Goal: Task Accomplishment & Management: Use online tool/utility

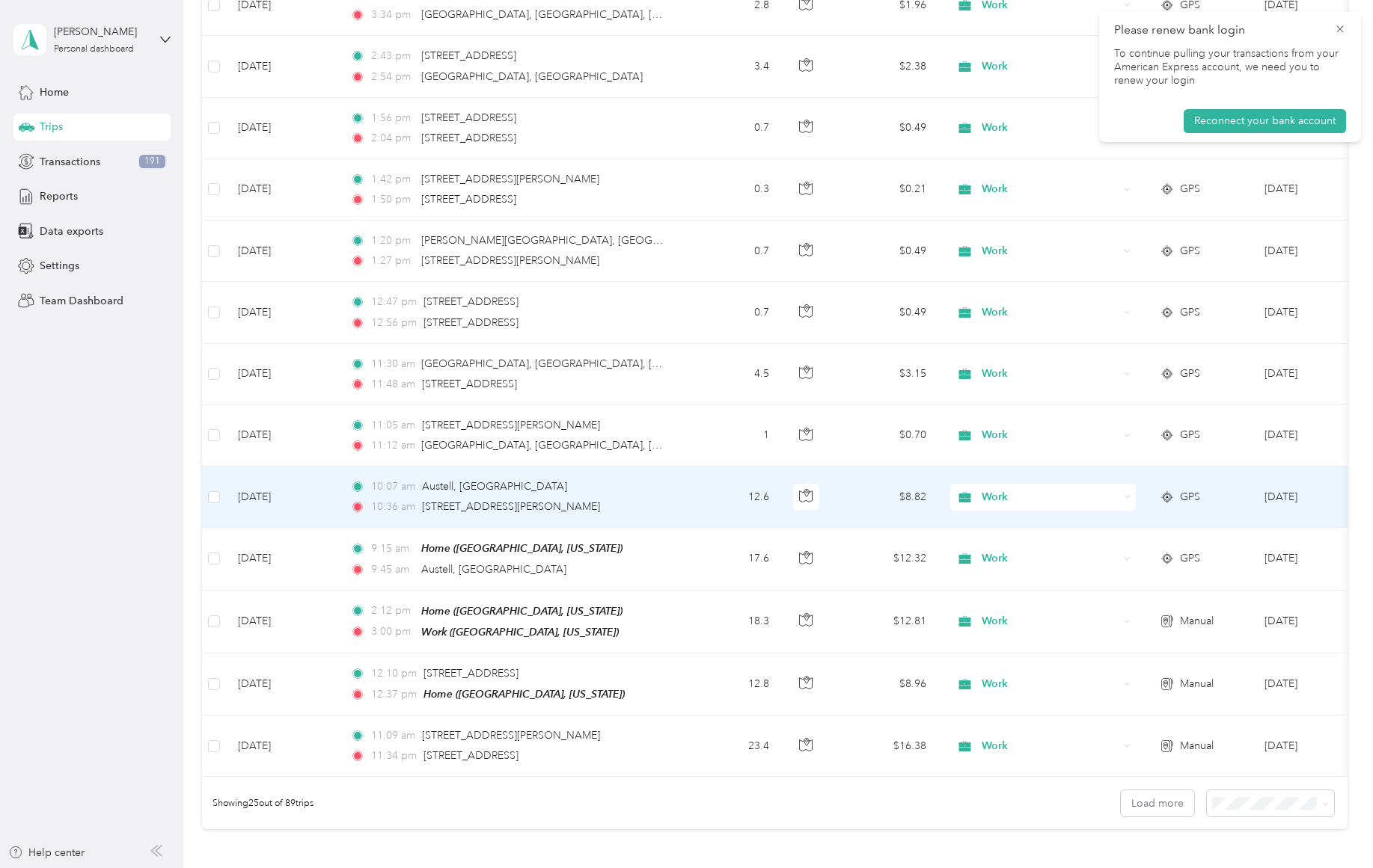
scroll to position [1028, 0]
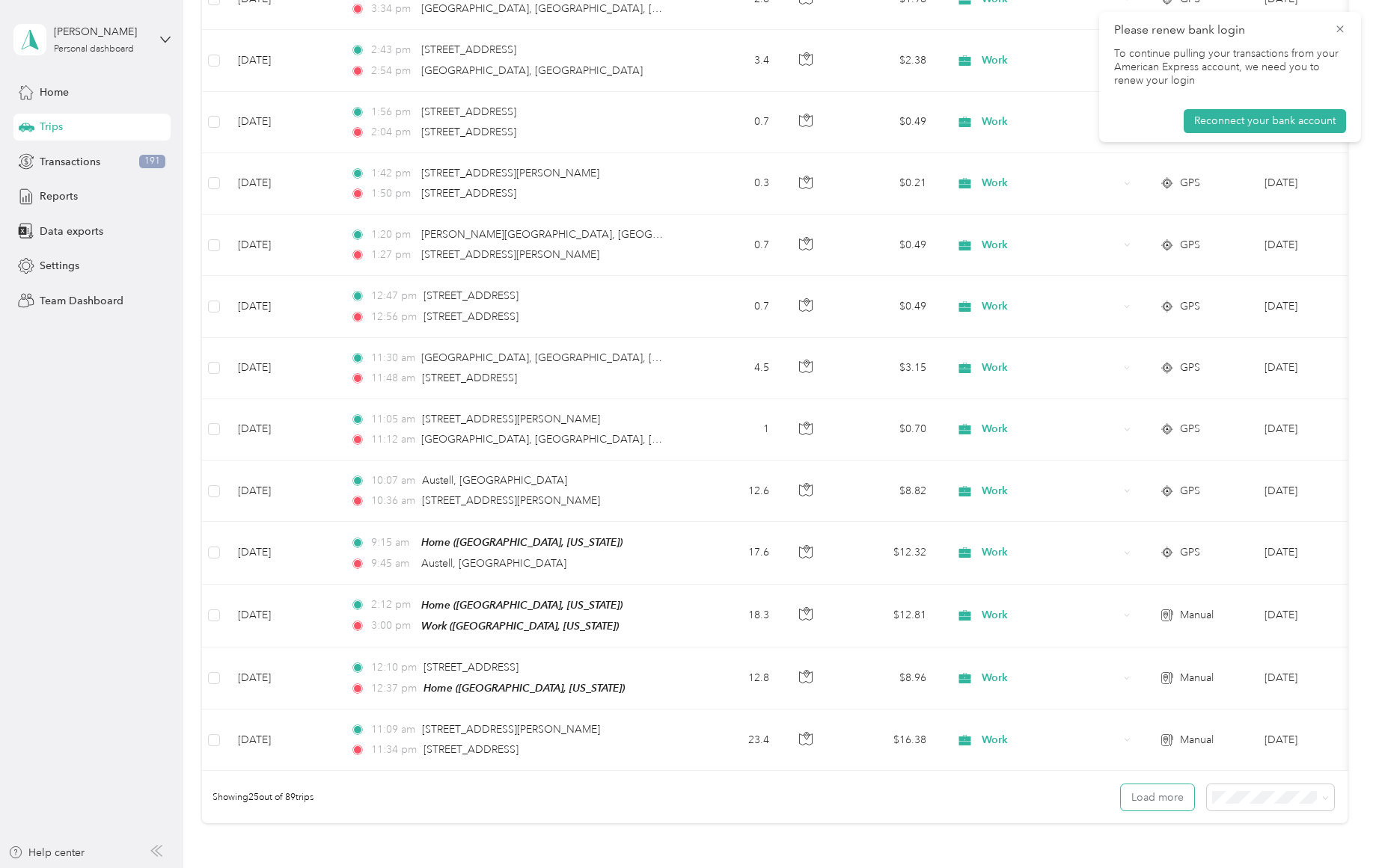
click at [1134, 802] on button "Load more" at bounding box center [1157, 798] width 74 height 26
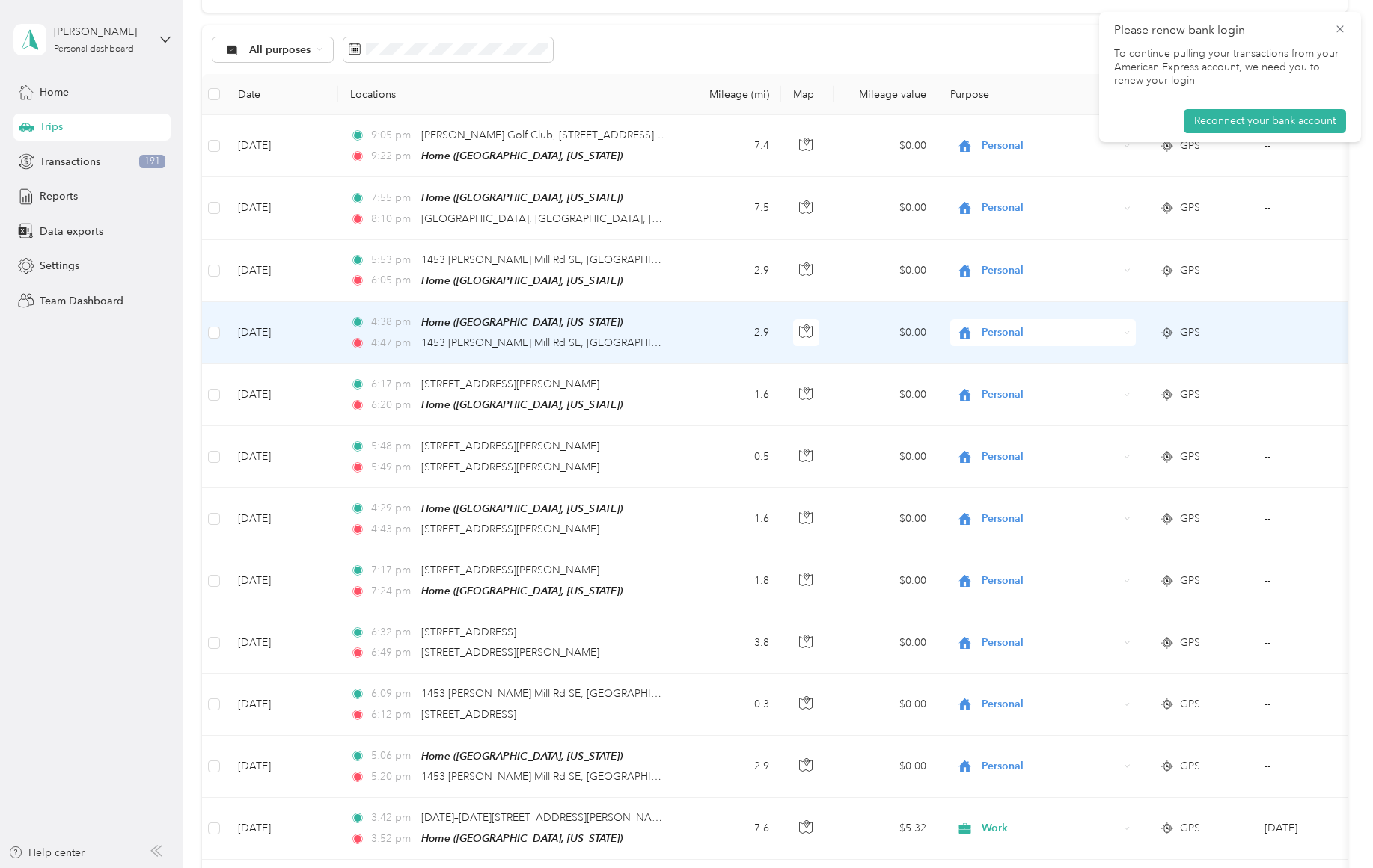
scroll to position [0, 0]
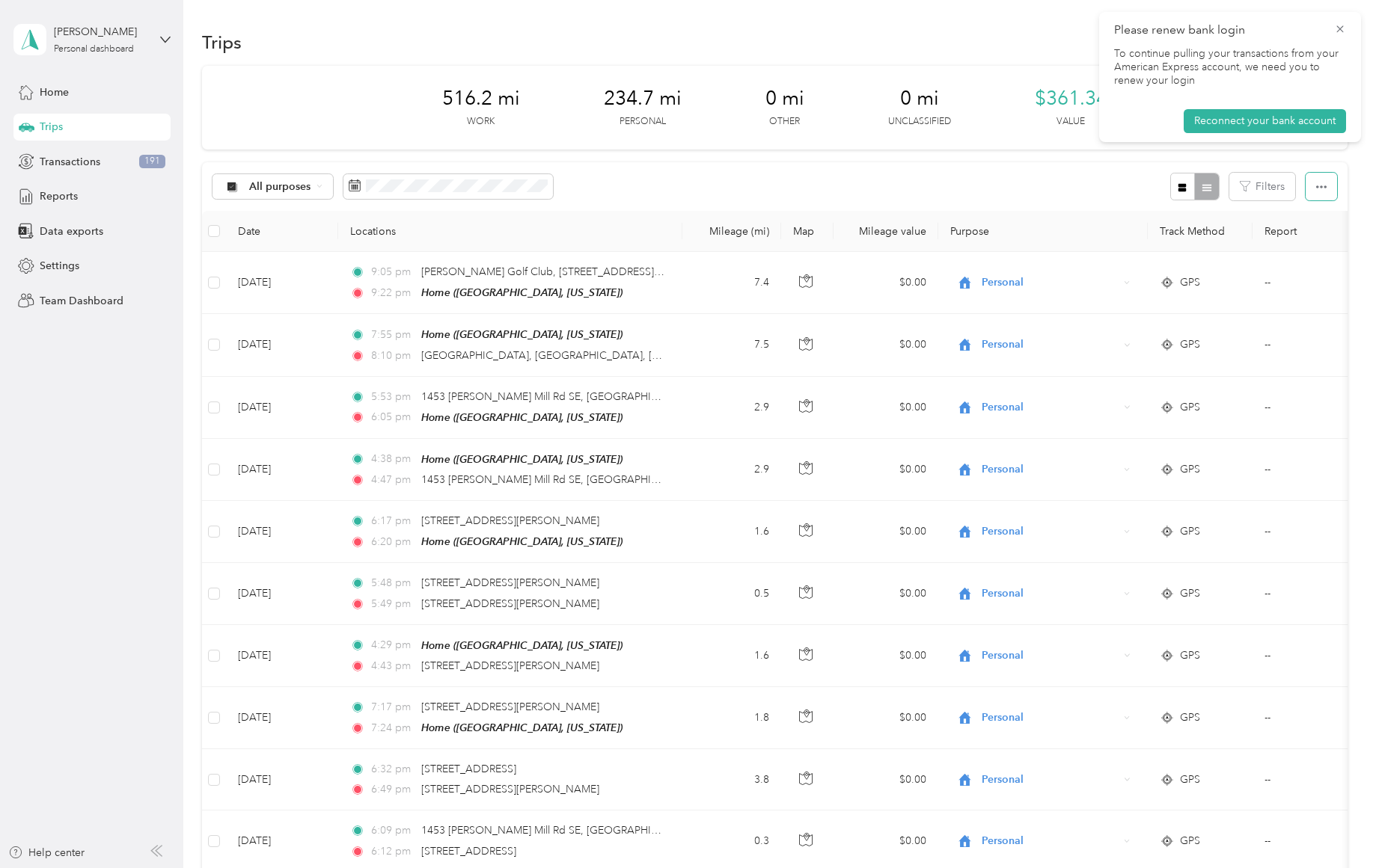
click at [1319, 181] on icon "button" at bounding box center [1320, 186] width 11 height 11
click at [1311, 243] on div "Export" at bounding box center [1298, 240] width 41 height 15
click at [1302, 240] on span "Export" at bounding box center [1293, 241] width 32 height 13
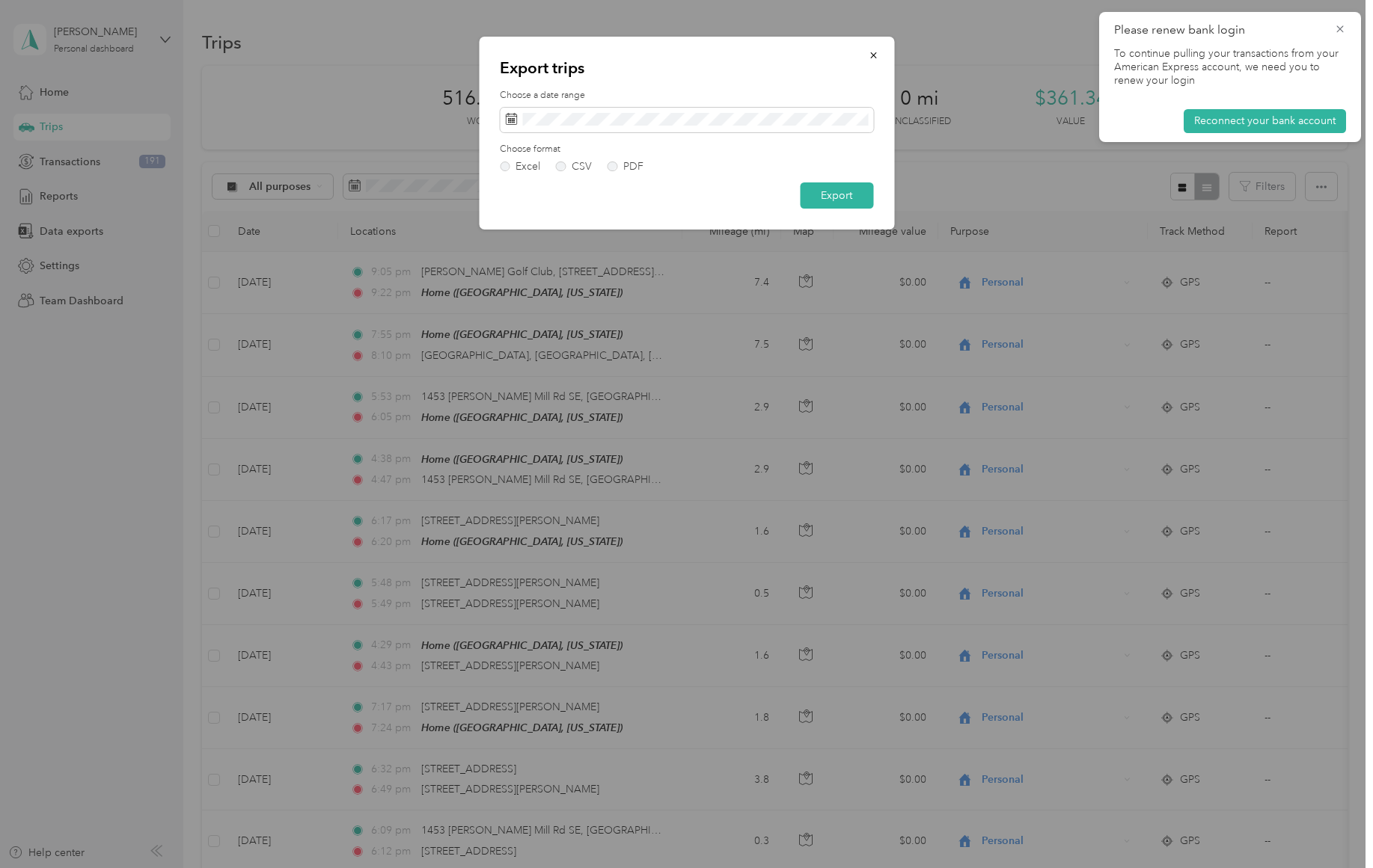
click at [855, 189] on button "Export" at bounding box center [836, 195] width 74 height 26
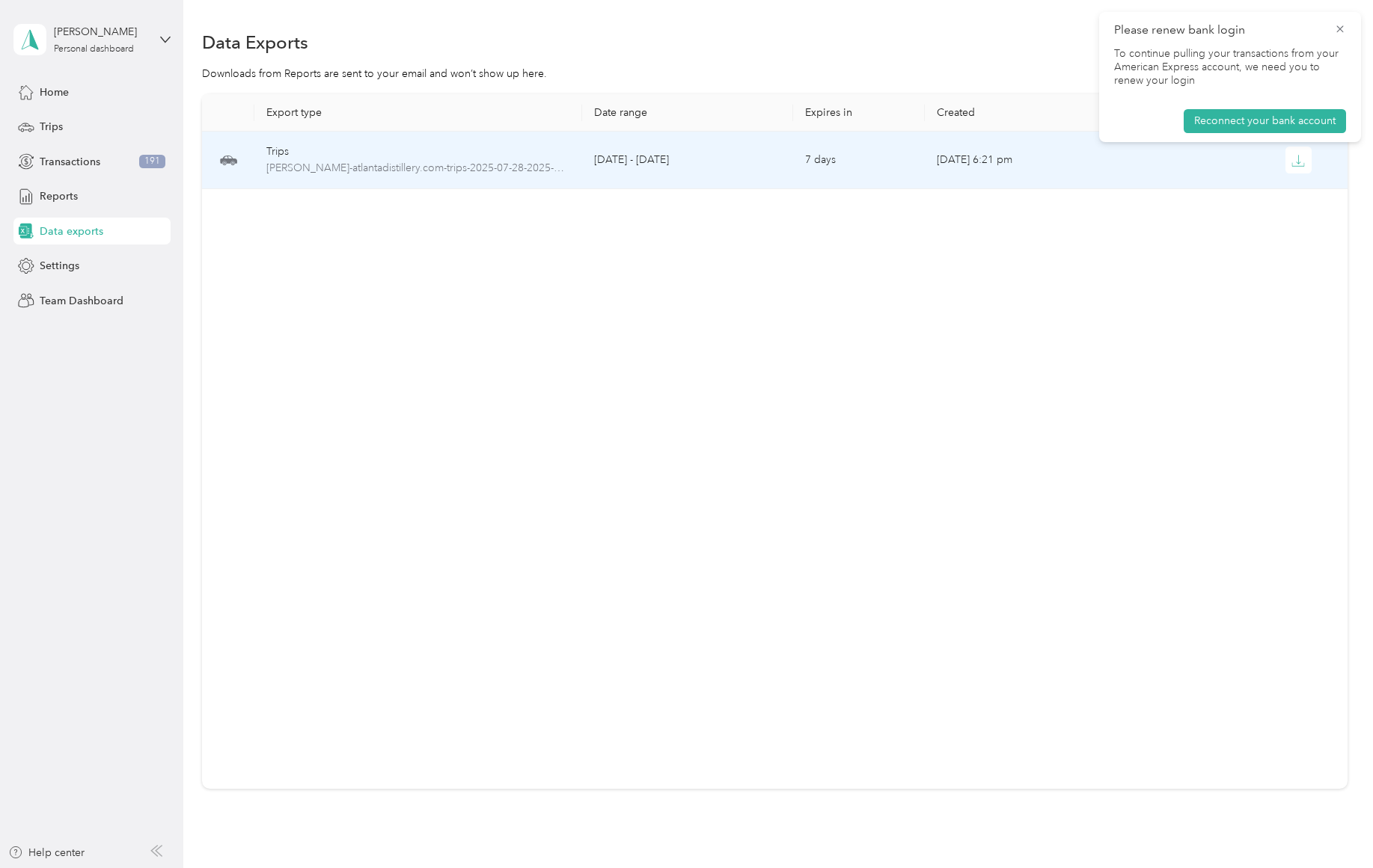
click at [1293, 160] on icon "button" at bounding box center [1298, 160] width 14 height 14
